Goal: Task Accomplishment & Management: Manage account settings

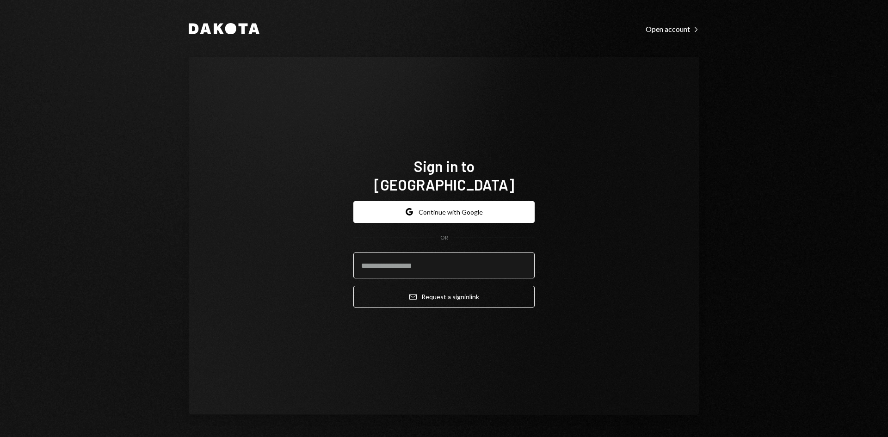
drag, startPoint x: 474, startPoint y: 252, endPoint x: 496, endPoint y: 263, distance: 24.2
click at [476, 253] on input "email" at bounding box center [443, 266] width 181 height 26
click at [0, 437] on com-1password-button at bounding box center [0, 437] width 0 height 0
type input "**********"
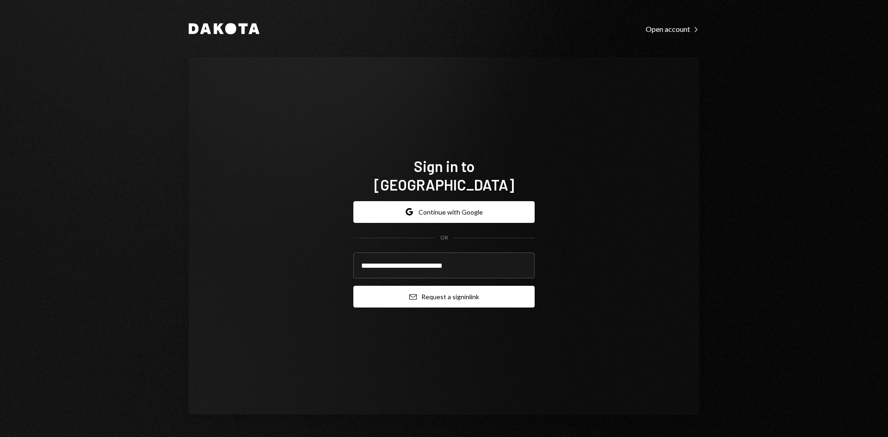
click at [460, 296] on button "Email Request a sign in link" at bounding box center [443, 297] width 181 height 22
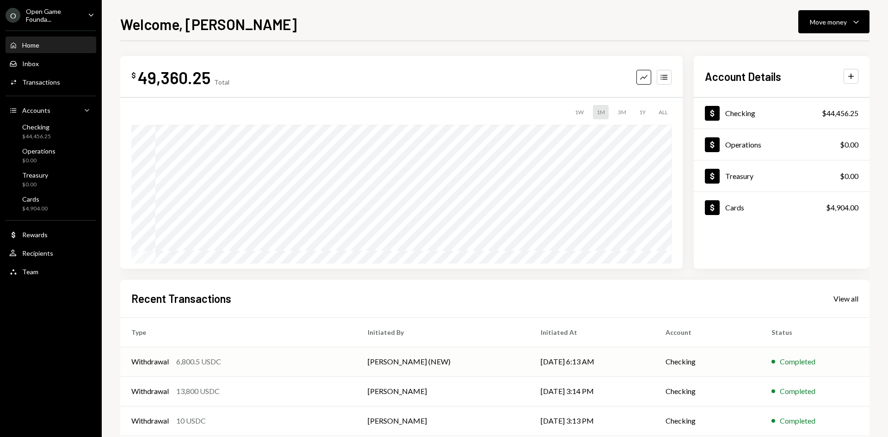
click at [341, 364] on div "Withdrawal 6,800.5 USDC" at bounding box center [238, 361] width 214 height 11
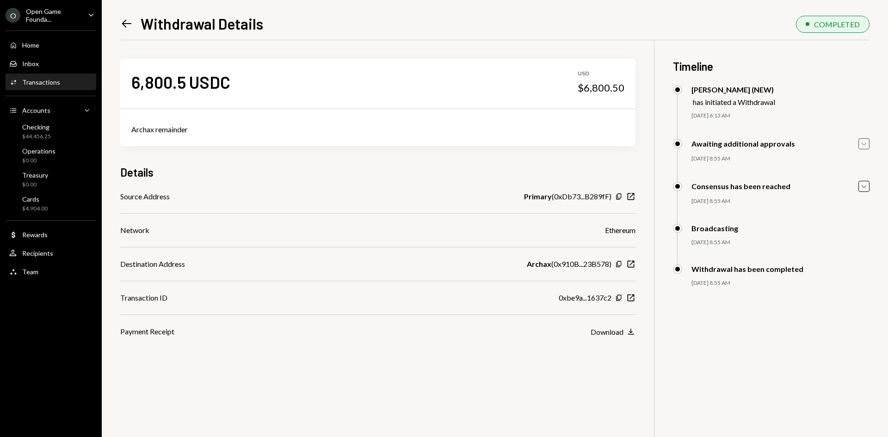
click at [865, 141] on icon "Caret Down" at bounding box center [864, 144] width 10 height 10
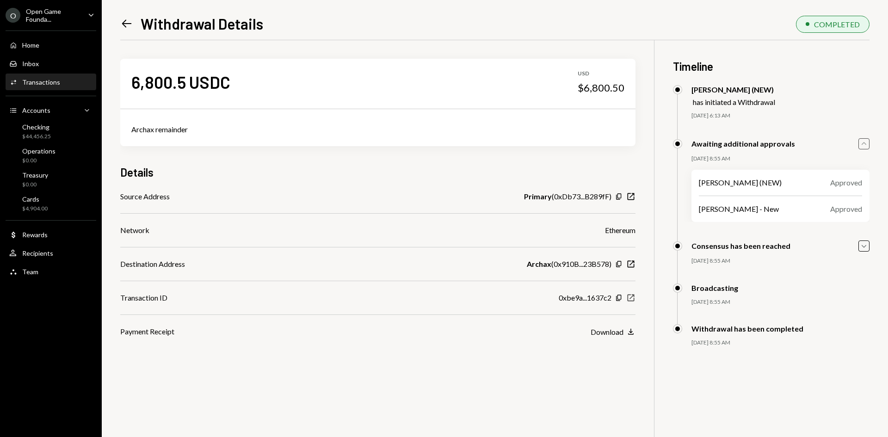
click at [631, 301] on icon "New Window" at bounding box center [630, 297] width 9 height 9
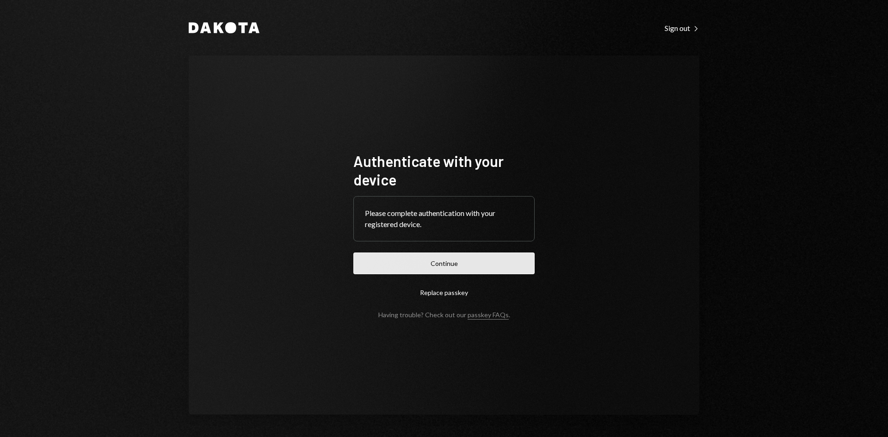
click at [473, 272] on button "Continue" at bounding box center [443, 264] width 181 height 22
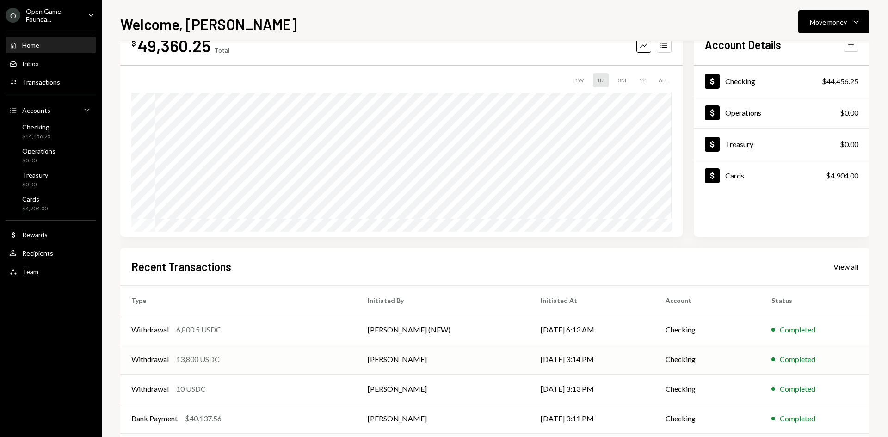
scroll to position [76, 0]
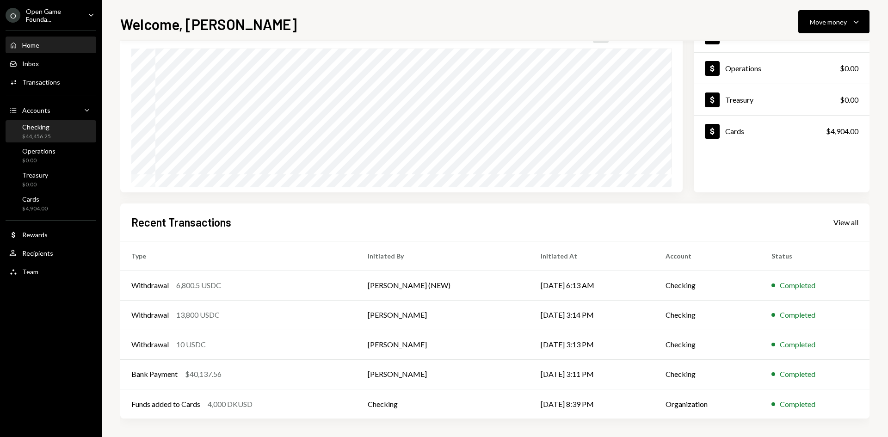
click at [63, 133] on div "Checking $44,456.25" at bounding box center [50, 132] width 83 height 18
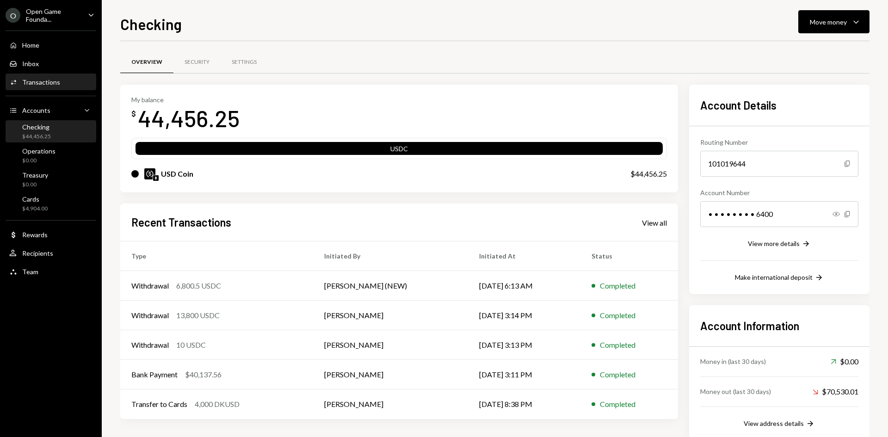
click at [43, 79] on div "Transactions" at bounding box center [41, 82] width 38 height 8
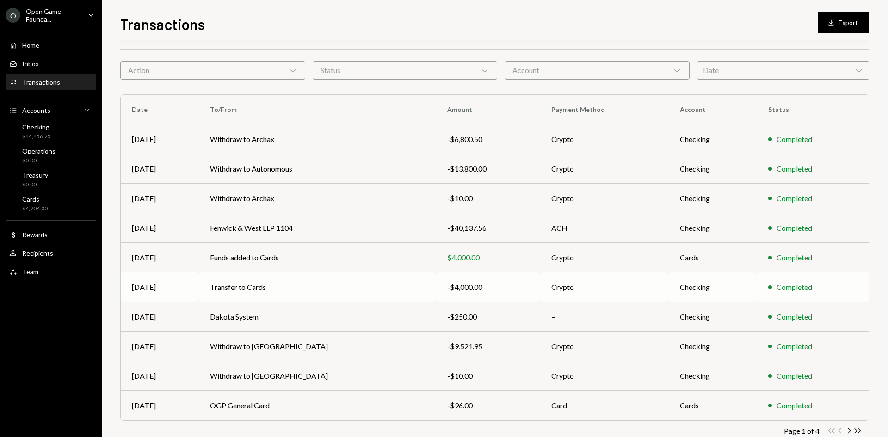
scroll to position [46, 0]
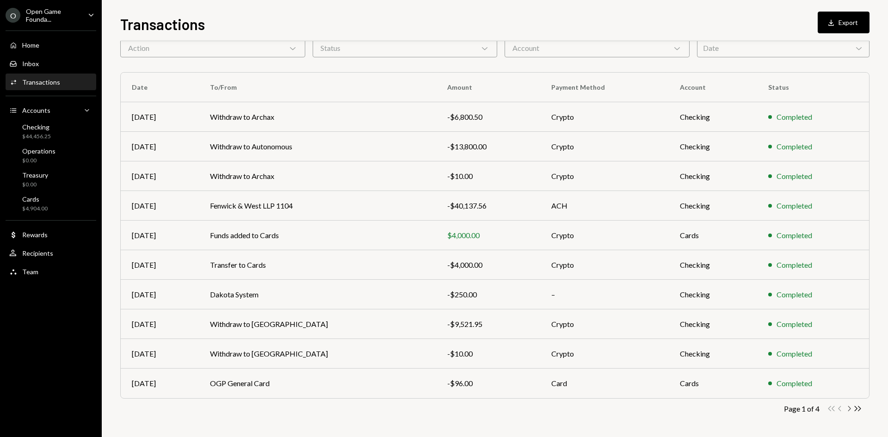
click at [848, 407] on icon "Chevron Right" at bounding box center [849, 408] width 9 height 9
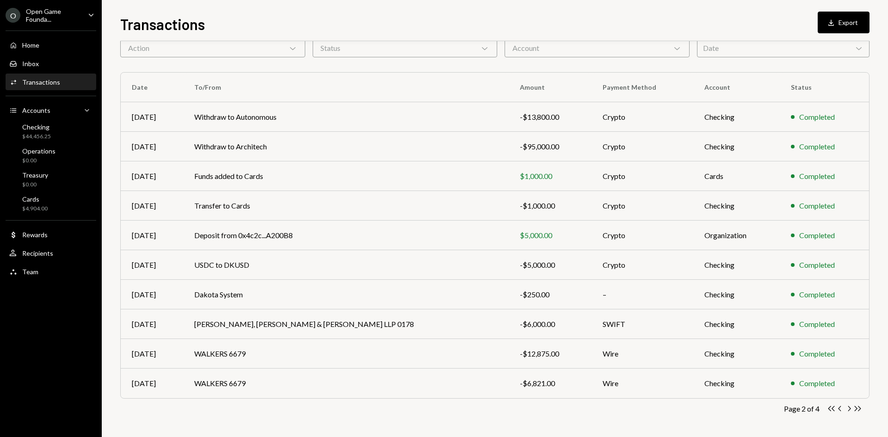
click at [850, 409] on icon "button" at bounding box center [850, 408] width 3 height 5
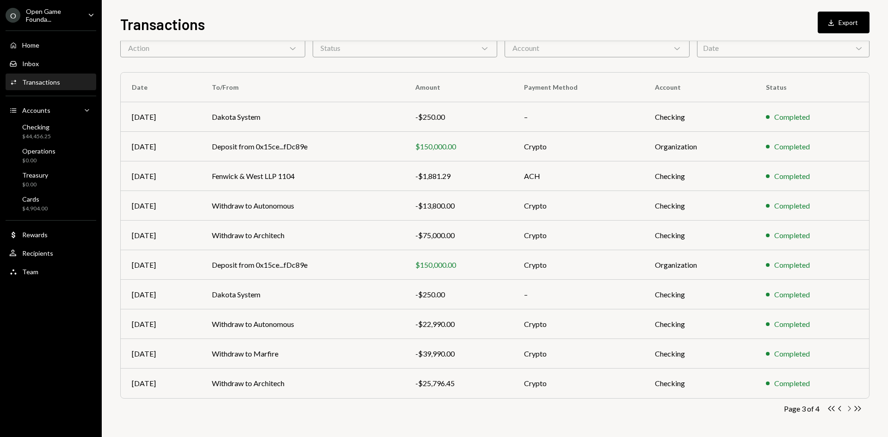
click at [851, 409] on icon "Chevron Right" at bounding box center [849, 408] width 9 height 9
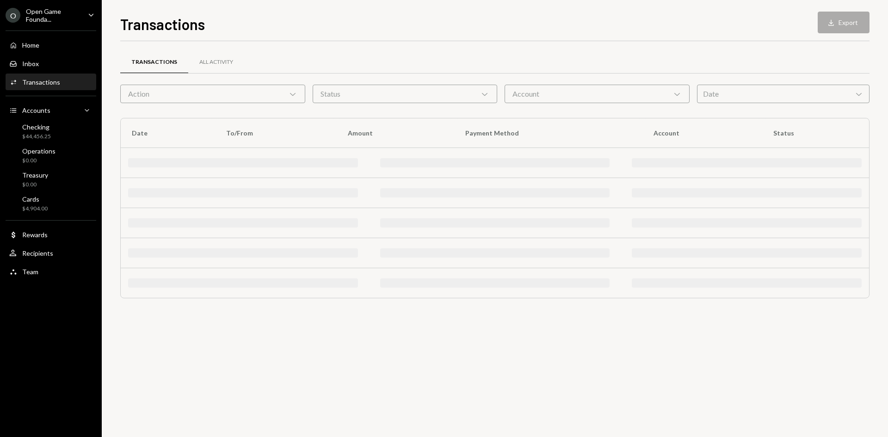
scroll to position [0, 0]
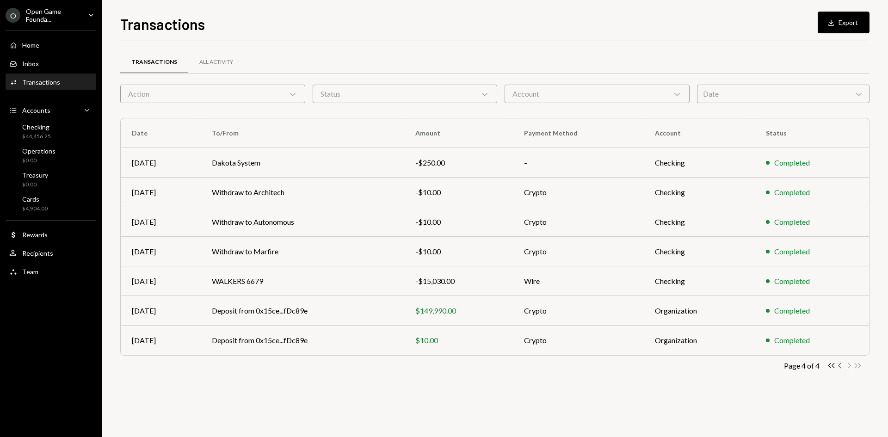
click at [841, 366] on icon "Chevron Left" at bounding box center [840, 365] width 9 height 9
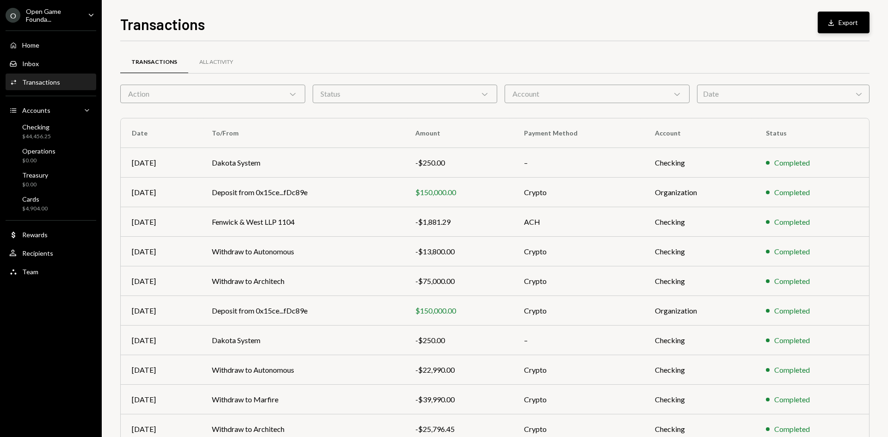
click at [851, 15] on button "Download Export" at bounding box center [844, 23] width 52 height 22
click at [61, 131] on div "Checking $44,456.25" at bounding box center [50, 132] width 83 height 18
